Goal: Check status

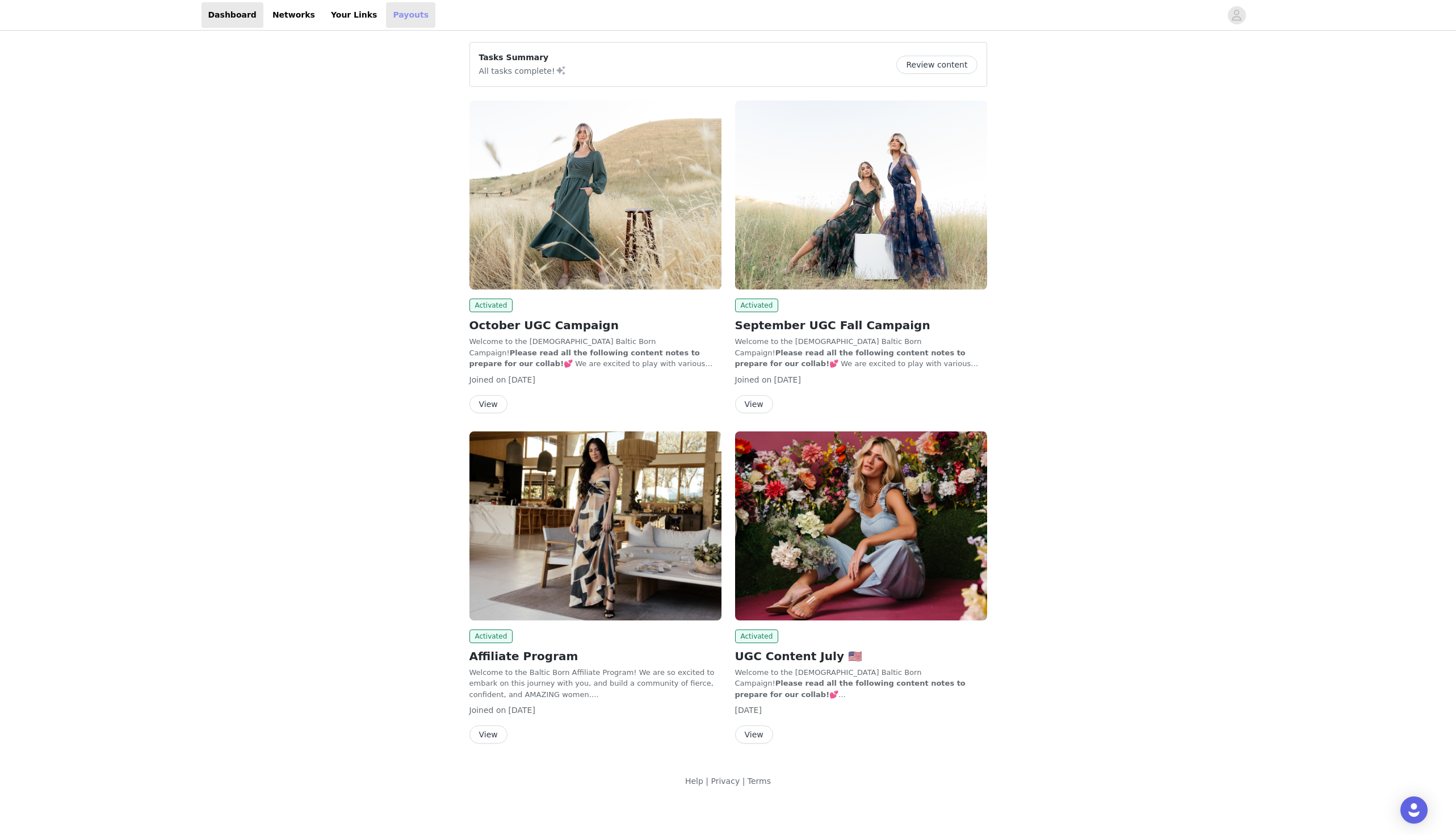
click at [397, 22] on link "Payouts" at bounding box center [410, 15] width 49 height 26
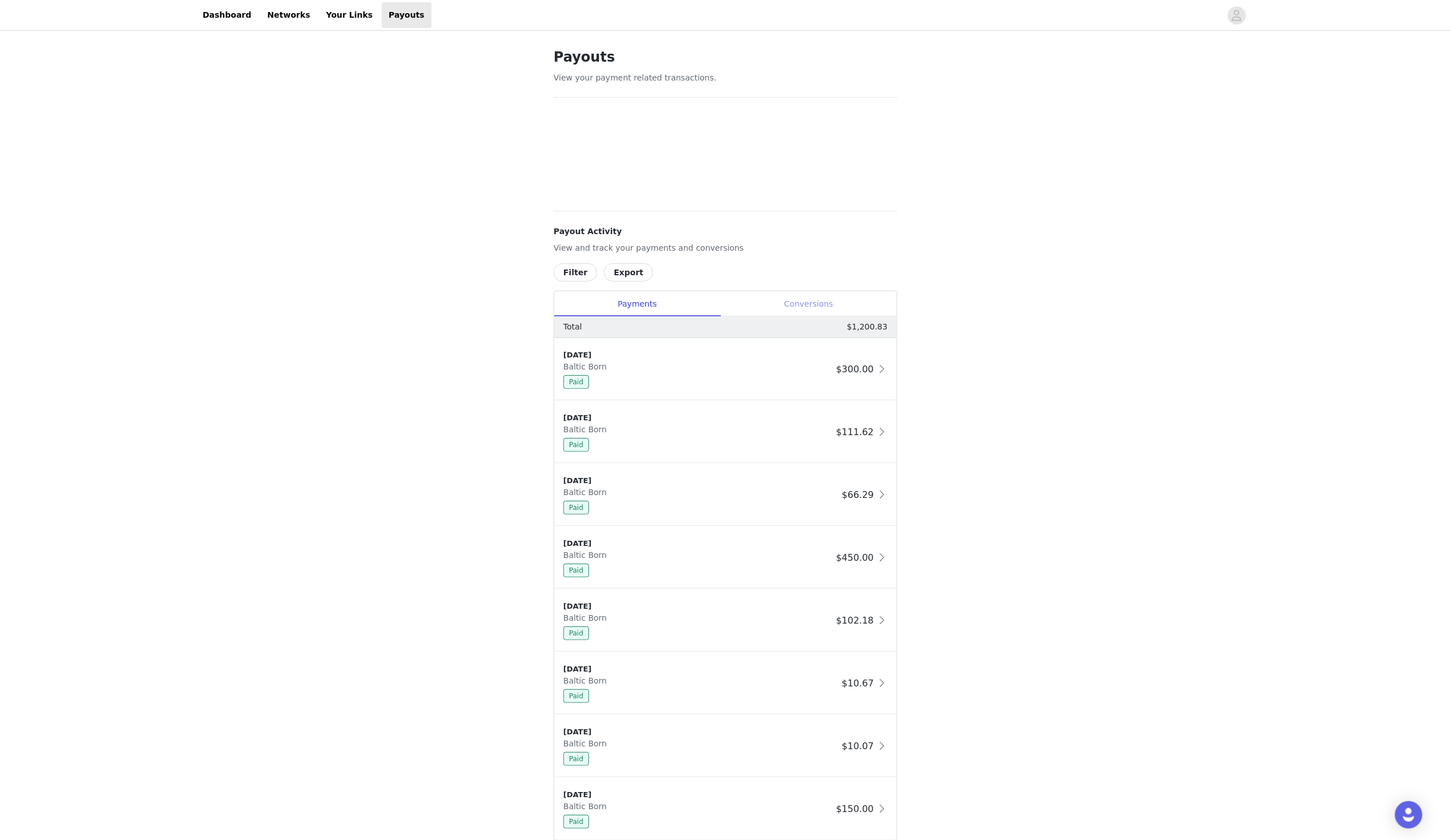
click at [812, 298] on div "Conversions" at bounding box center [809, 304] width 176 height 26
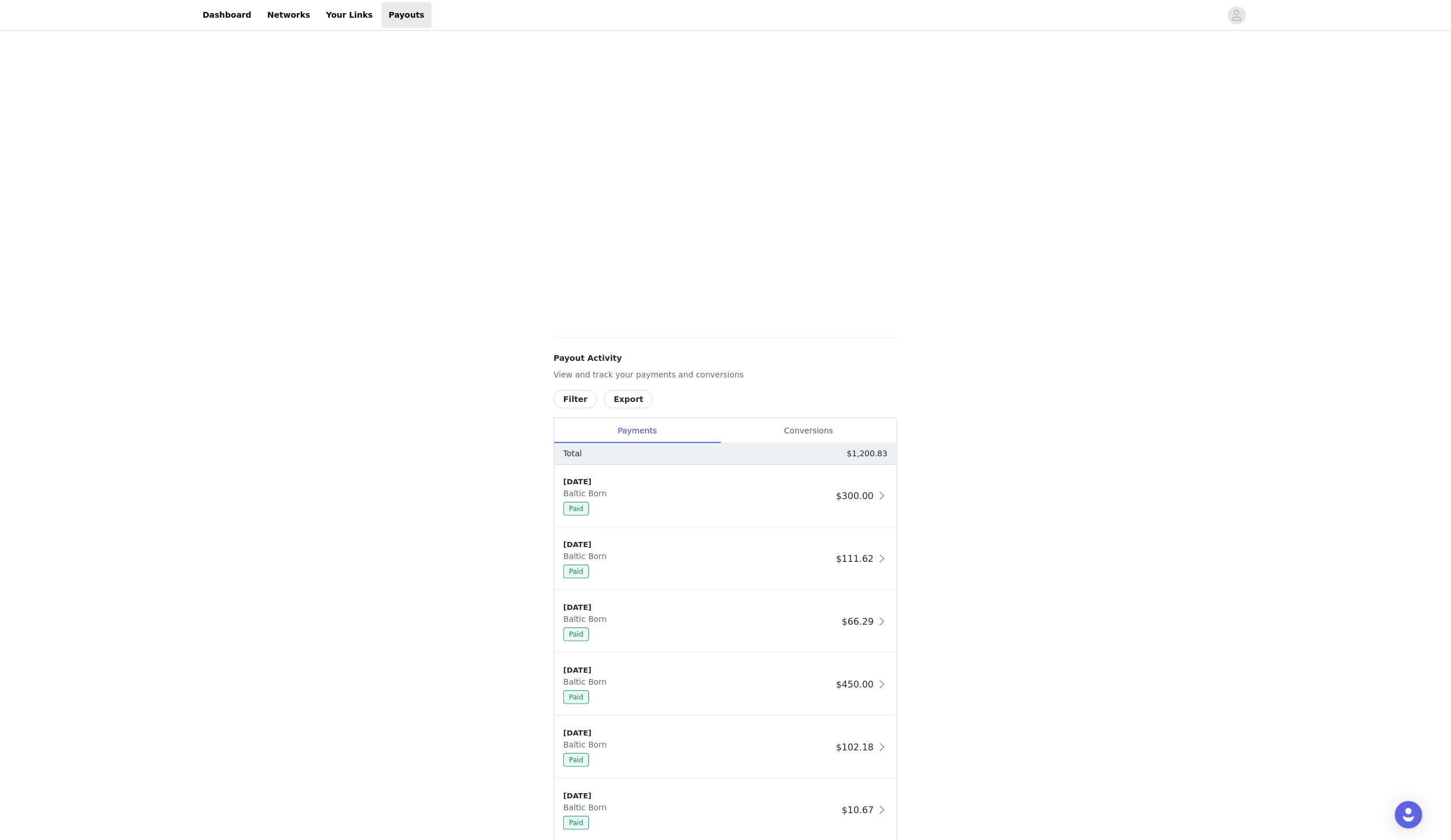
scroll to position [175, 0]
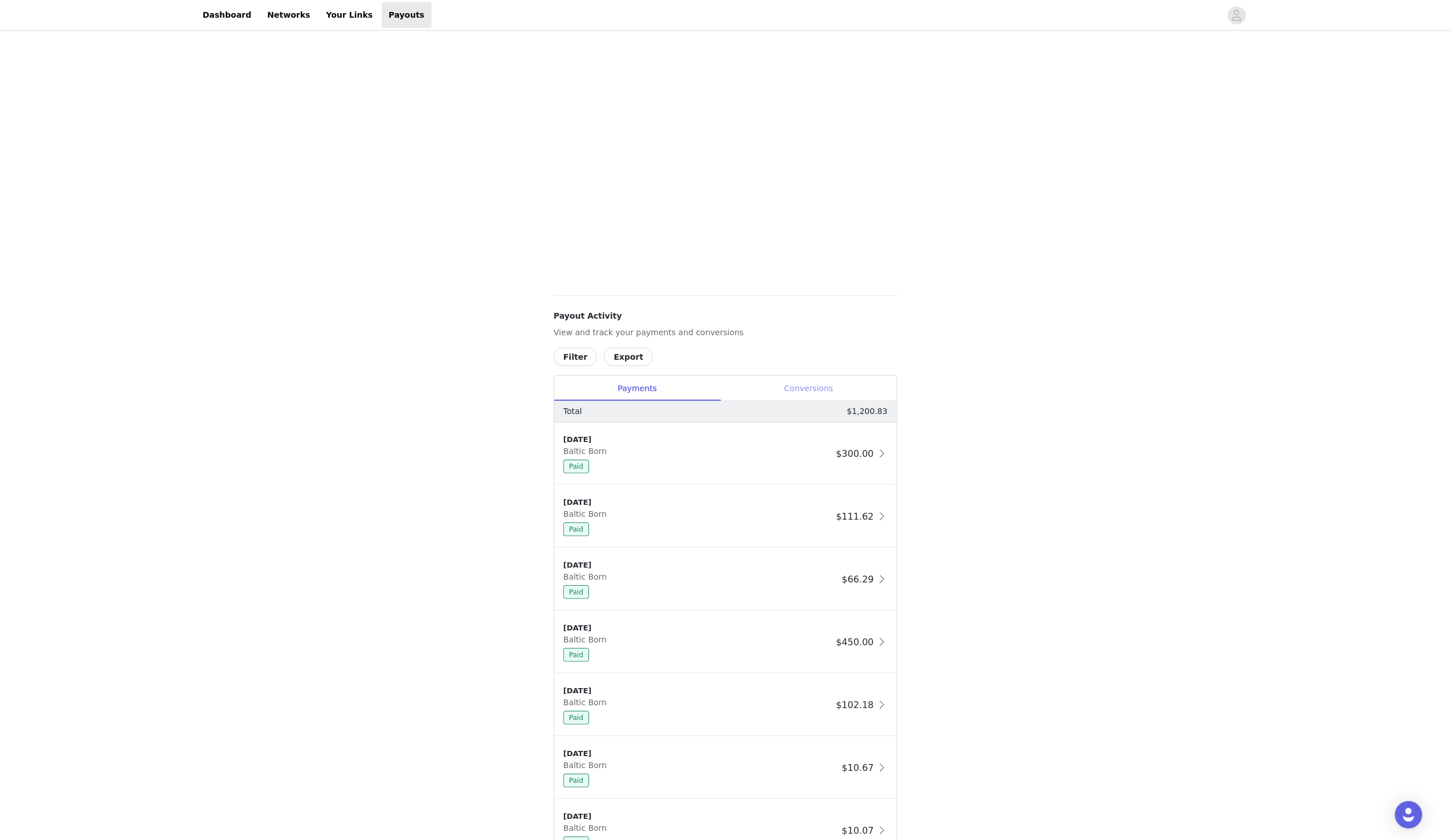
click at [815, 390] on div "Conversions" at bounding box center [809, 388] width 176 height 26
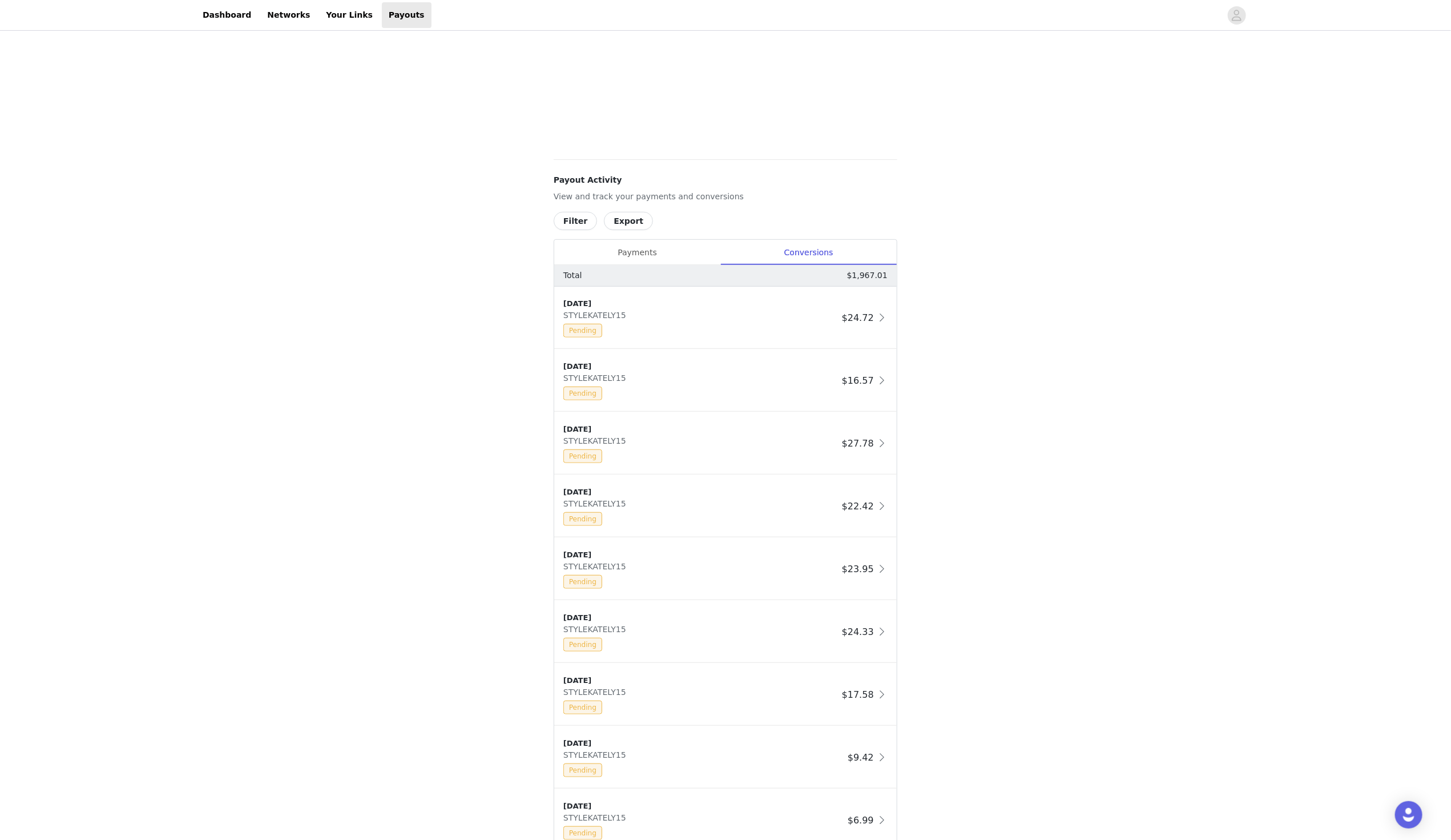
scroll to position [369, 0]
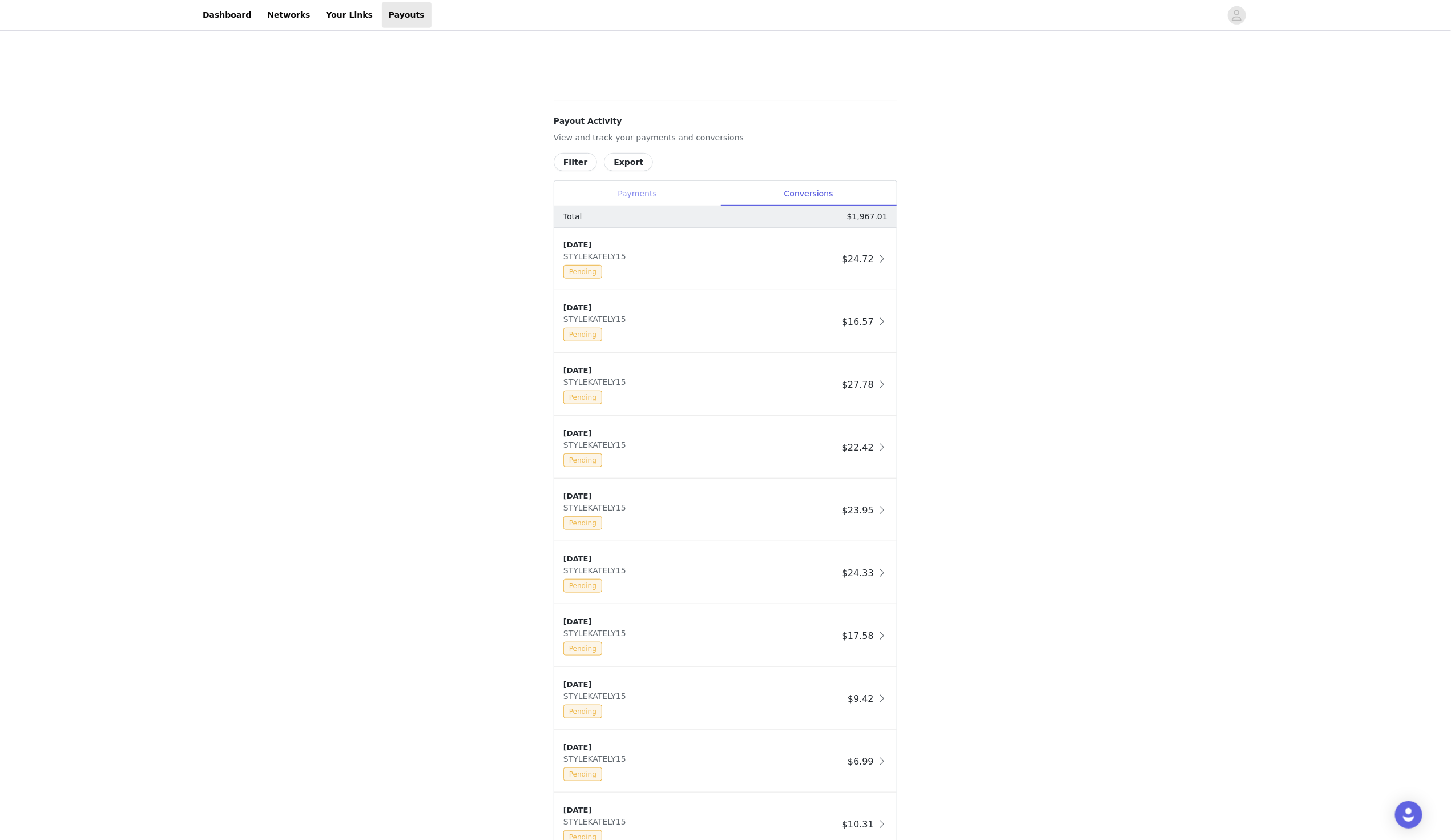
click at [685, 190] on div "Payments" at bounding box center [637, 194] width 166 height 26
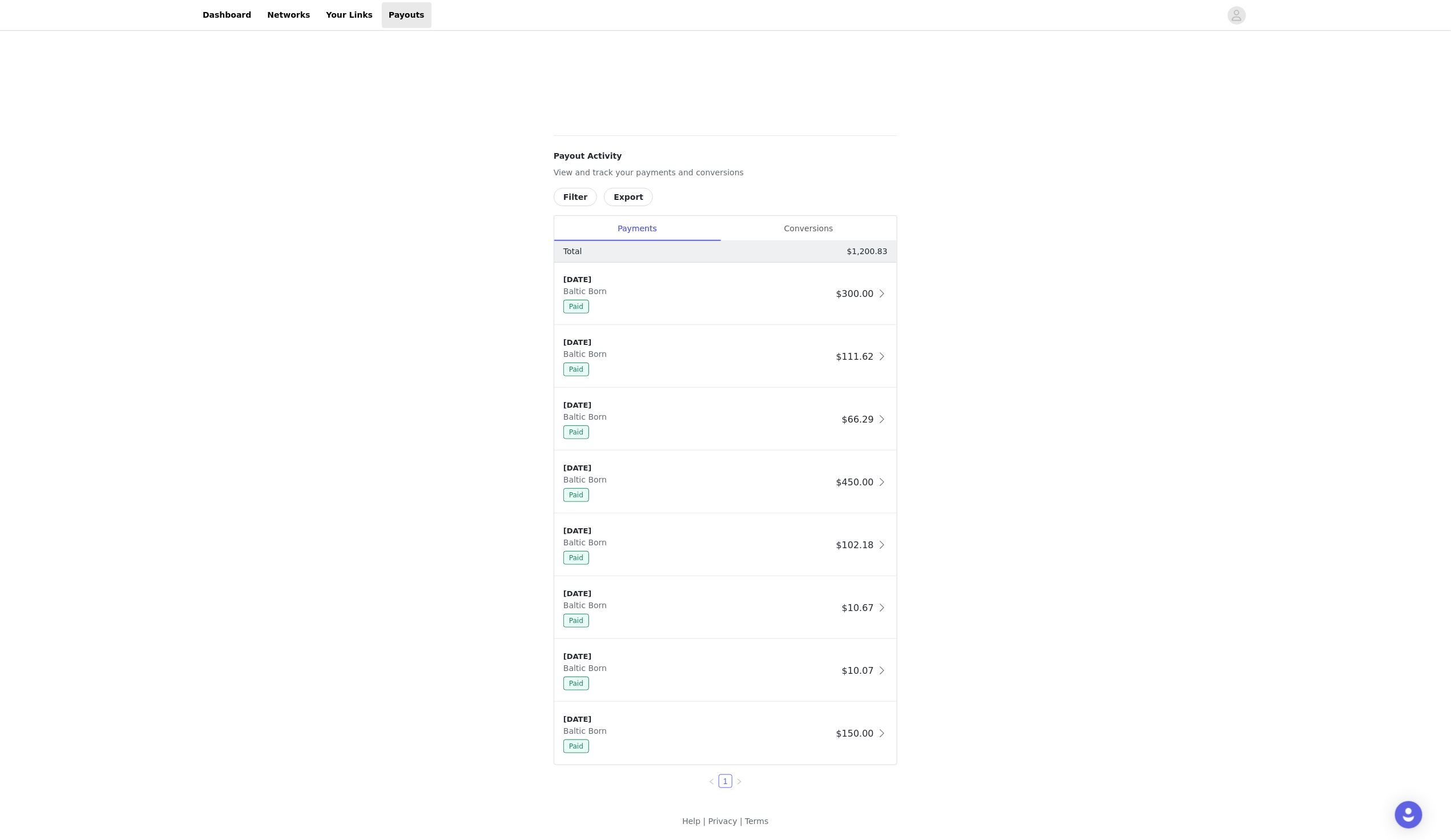
scroll to position [0, 0]
